Goal: Subscribe to service/newsletter

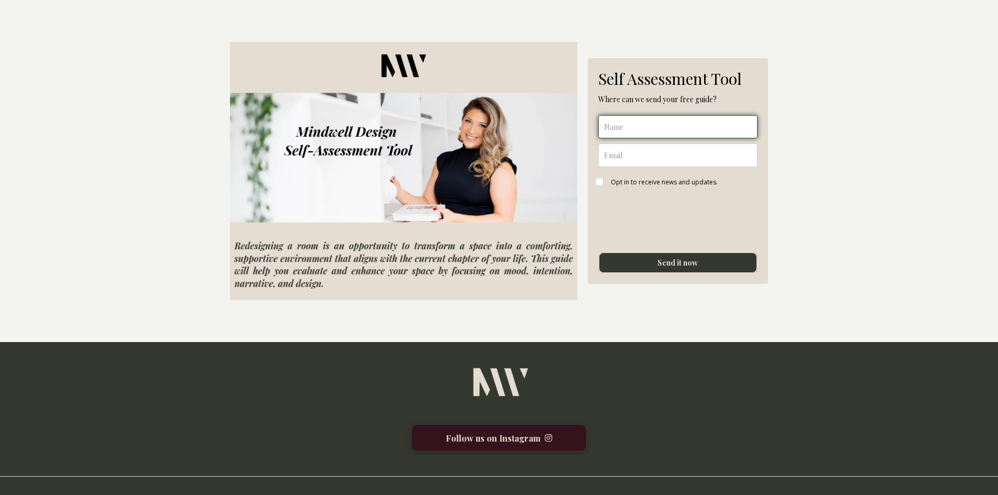
click at [647, 127] on input "name" at bounding box center [678, 127] width 159 height 24
type input "[PERSON_NAME]"
type input "[EMAIL_ADDRESS][DOMAIN_NAME]"
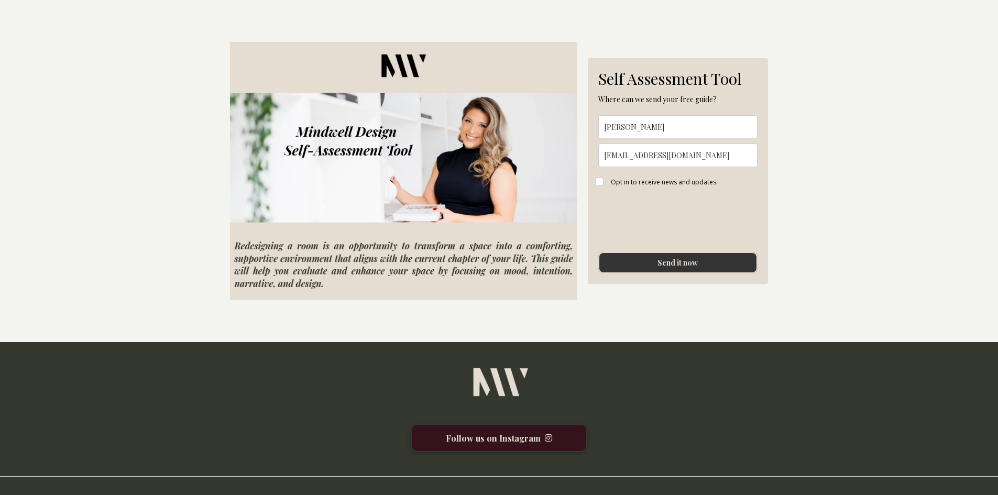
click at [670, 261] on button "Send it now" at bounding box center [678, 262] width 159 height 21
click at [611, 184] on div "Opt in to receive news and updates." at bounding box center [684, 182] width 147 height 9
click at [669, 184] on input "Opt in to receive news and updates." at bounding box center [675, 186] width 13 height 13
checkbox input "true"
click at [677, 263] on button "Send it now" at bounding box center [678, 262] width 159 height 21
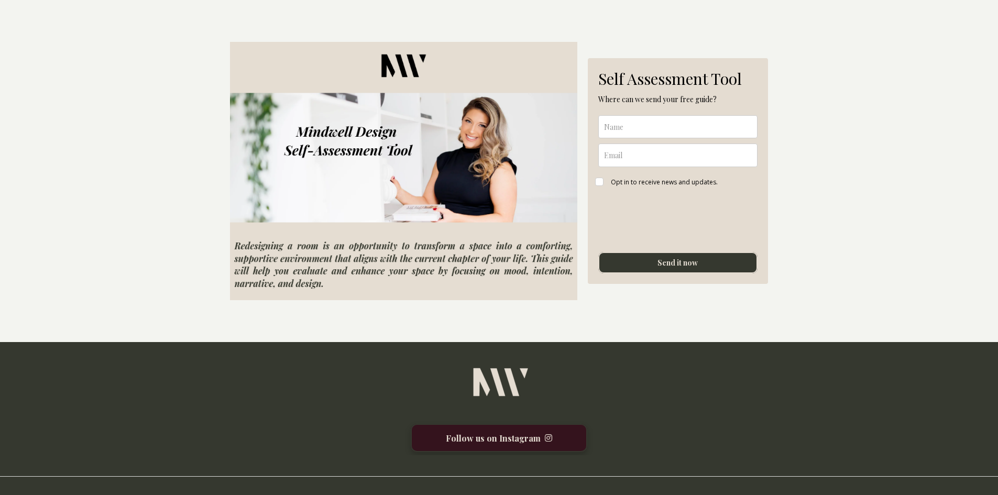
click at [408, 60] on img at bounding box center [403, 171] width 347 height 258
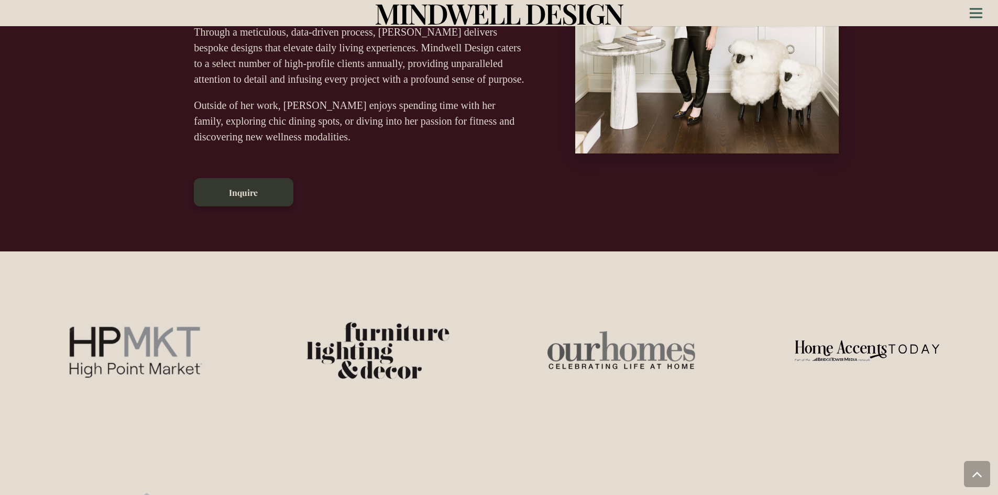
scroll to position [507, 0]
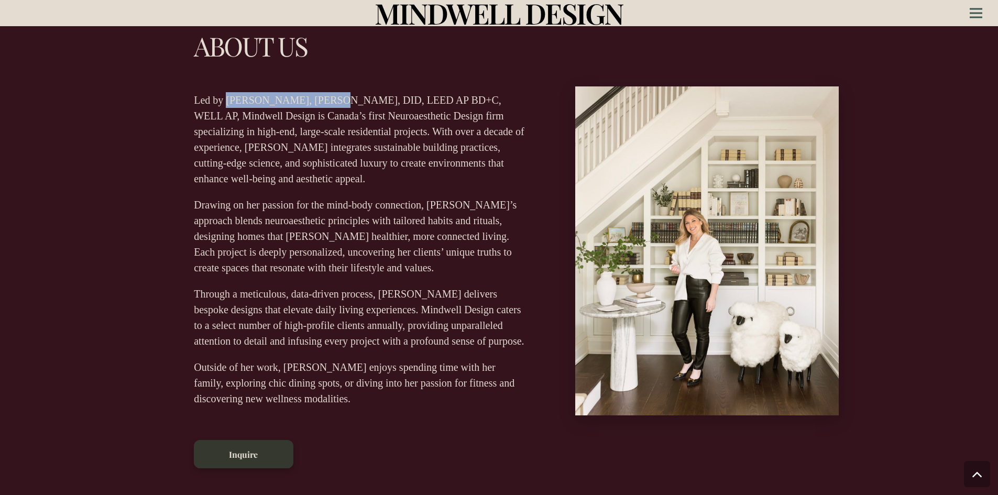
drag, startPoint x: 342, startPoint y: 98, endPoint x: 234, endPoint y: 99, distance: 108.0
click at [234, 99] on p "Led by Gabrielle Kozhukh-Joo, BES, DID, LEED AP BD+C, WELL AP, Mindwell Design …" at bounding box center [360, 139] width 333 height 94
copy p "Gabrielle Kozhukh-Joo"
